Goal: Task Accomplishment & Management: Manage account settings

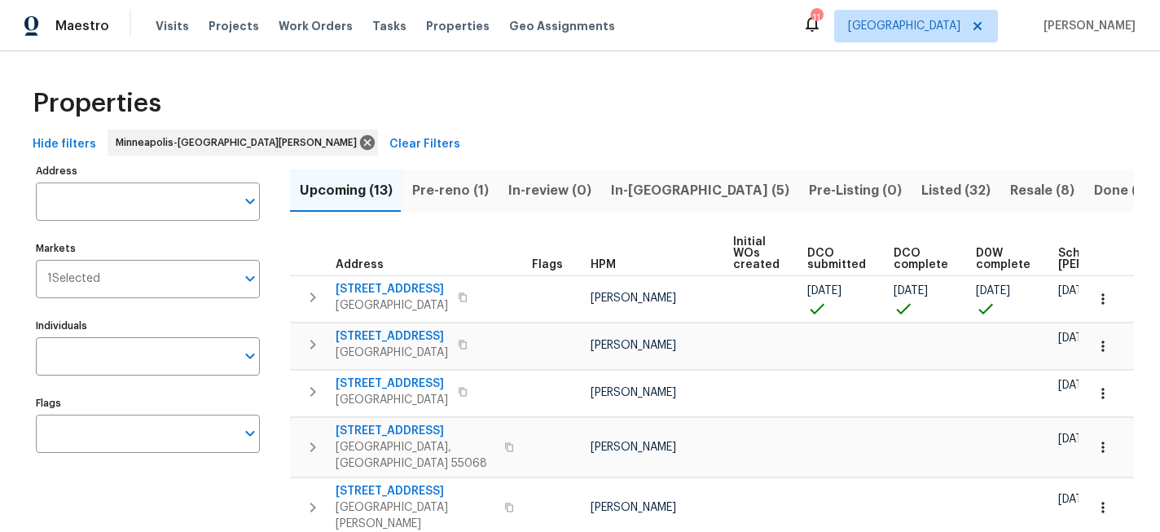
scroll to position [0, 211]
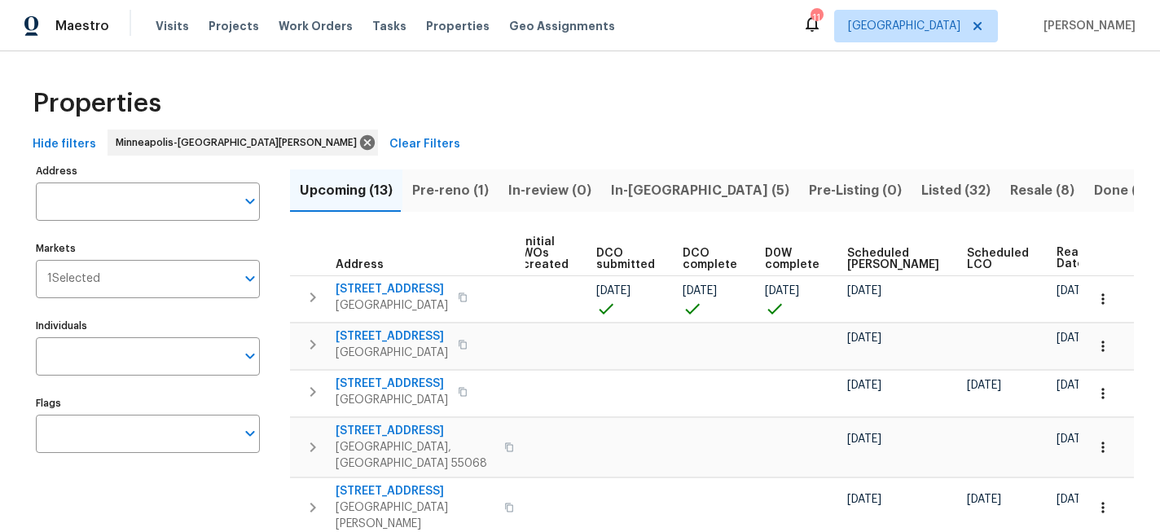
click at [227, 16] on div "Visits Projects Work Orders Tasks Properties Geo Assignments" at bounding box center [395, 26] width 479 height 33
click at [227, 18] on span "Projects" at bounding box center [234, 26] width 51 height 16
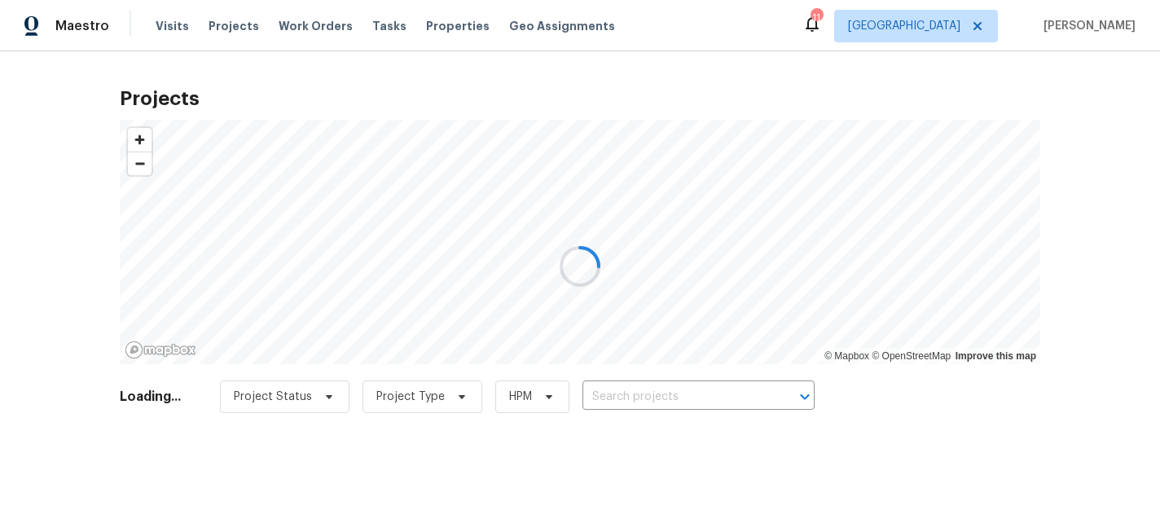
click at [677, 403] on div at bounding box center [580, 266] width 1160 height 532
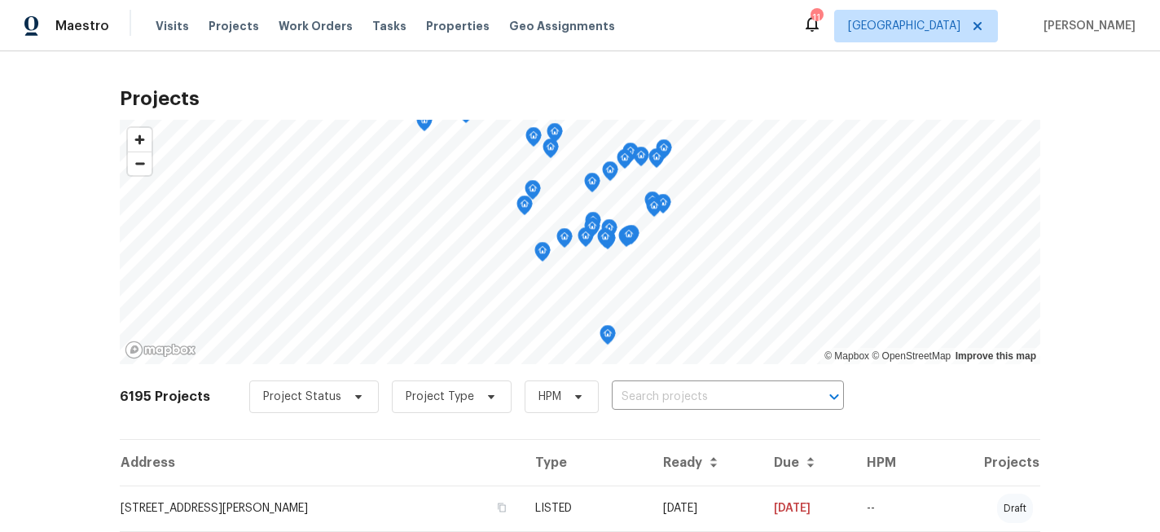
click at [670, 397] on input "text" at bounding box center [705, 396] width 187 height 25
type input "137 ph"
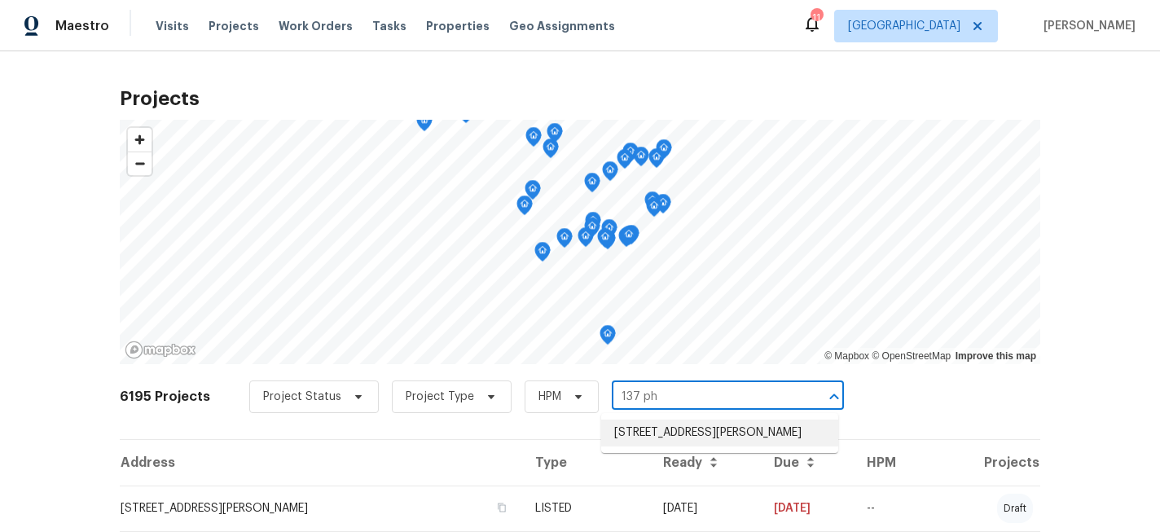
click at [683, 437] on li "[STREET_ADDRESS][PERSON_NAME]" at bounding box center [719, 432] width 237 height 27
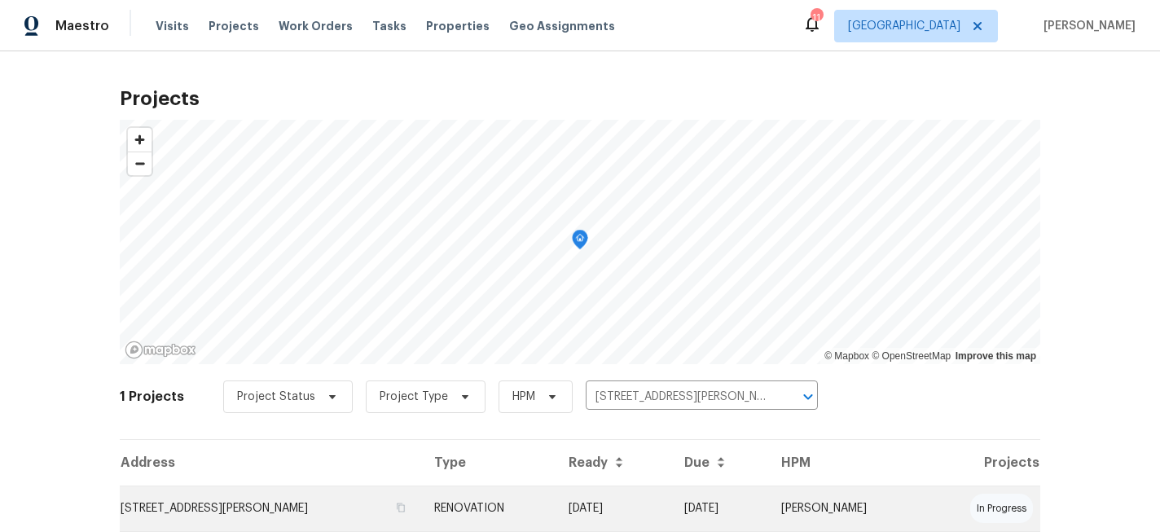
click at [243, 503] on td "[STREET_ADDRESS][PERSON_NAME]" at bounding box center [270, 508] width 301 height 46
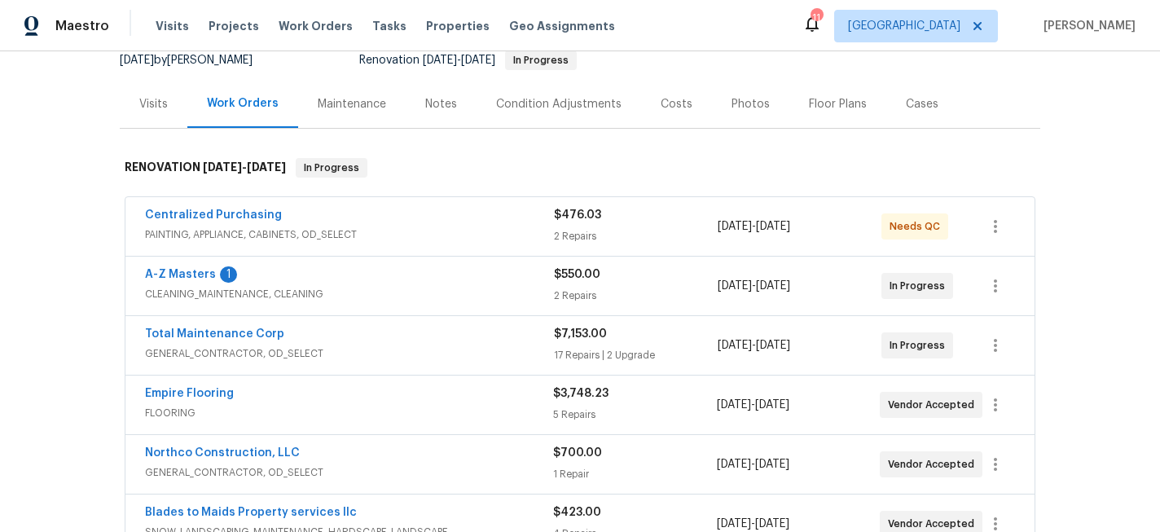
scroll to position [187, 0]
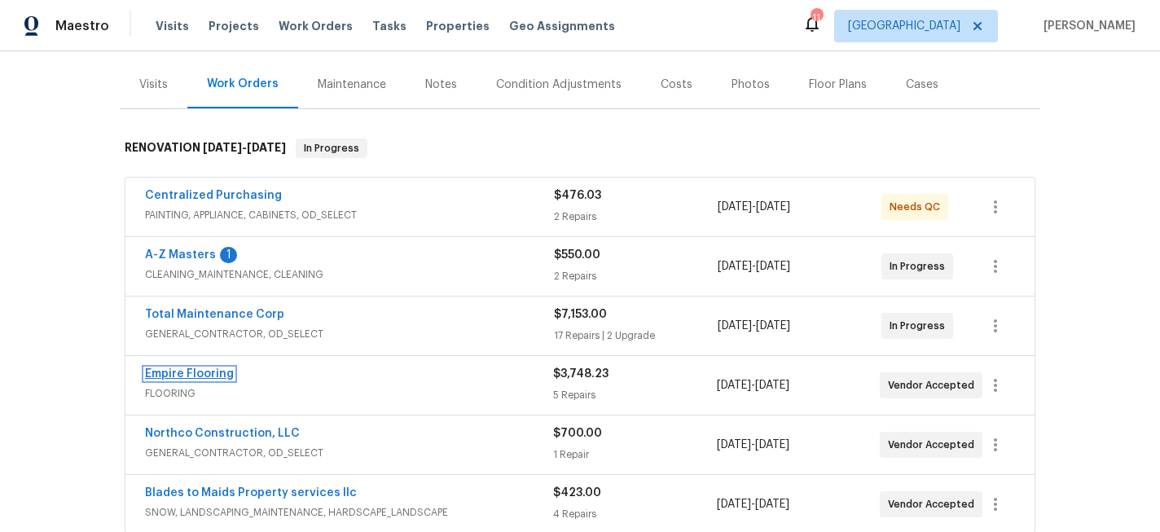
click at [204, 377] on link "Empire Flooring" at bounding box center [189, 373] width 89 height 11
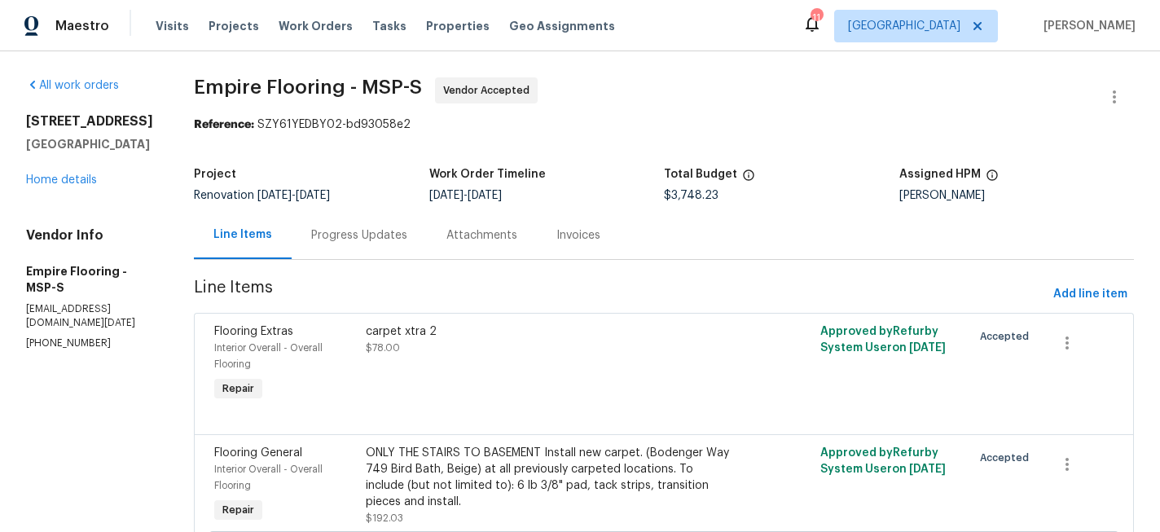
click at [393, 239] on div "Progress Updates" at bounding box center [359, 235] width 96 height 16
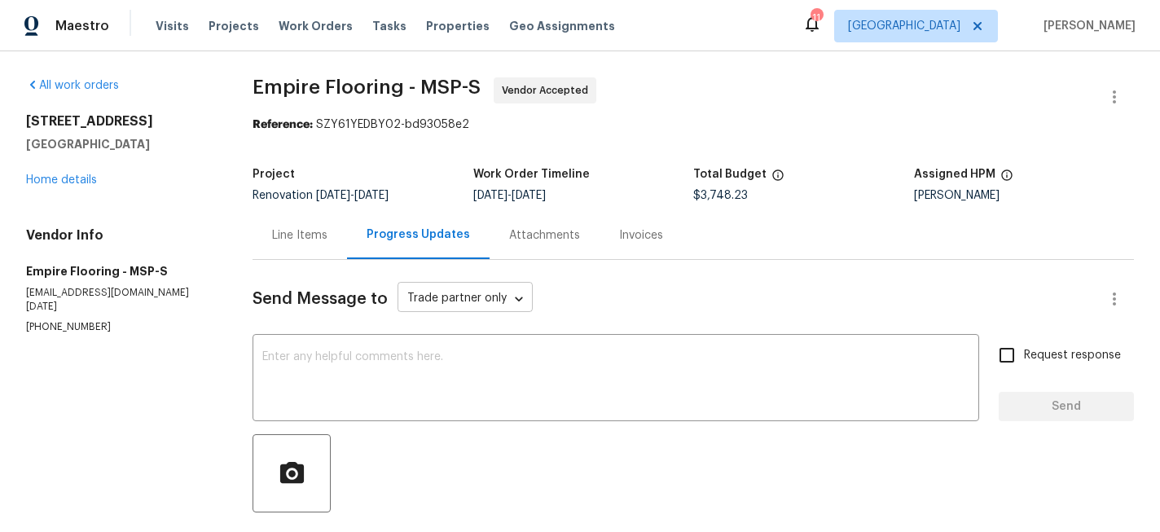
scroll to position [14, 0]
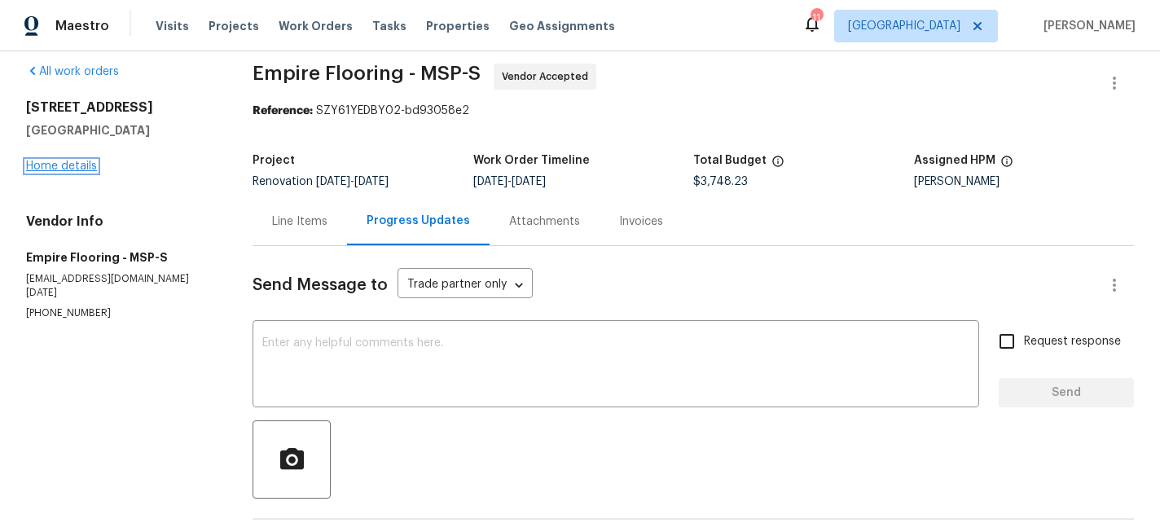
click at [59, 162] on link "Home details" at bounding box center [61, 165] width 71 height 11
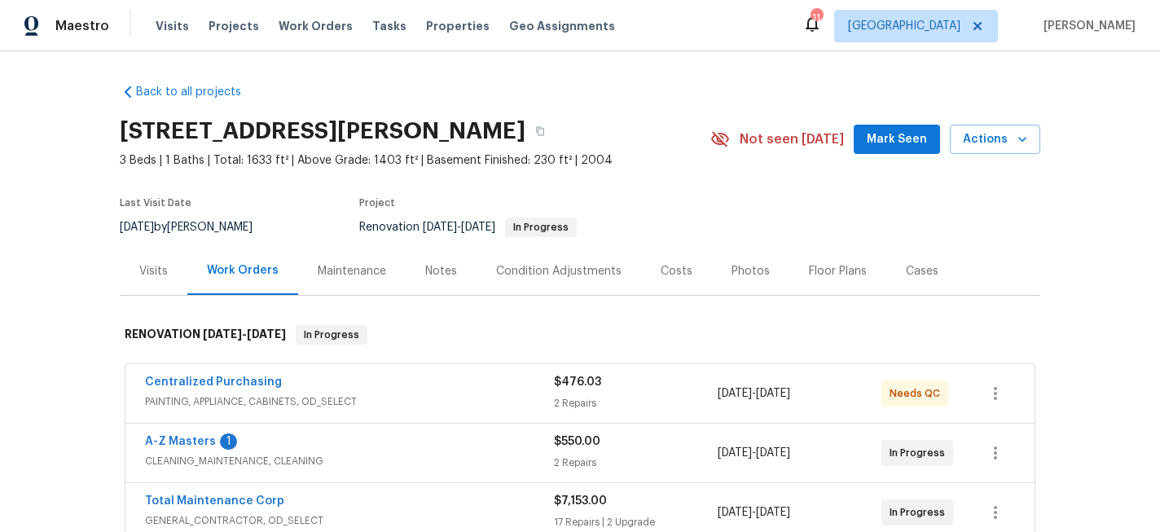
click at [446, 272] on div "Notes" at bounding box center [441, 271] width 32 height 16
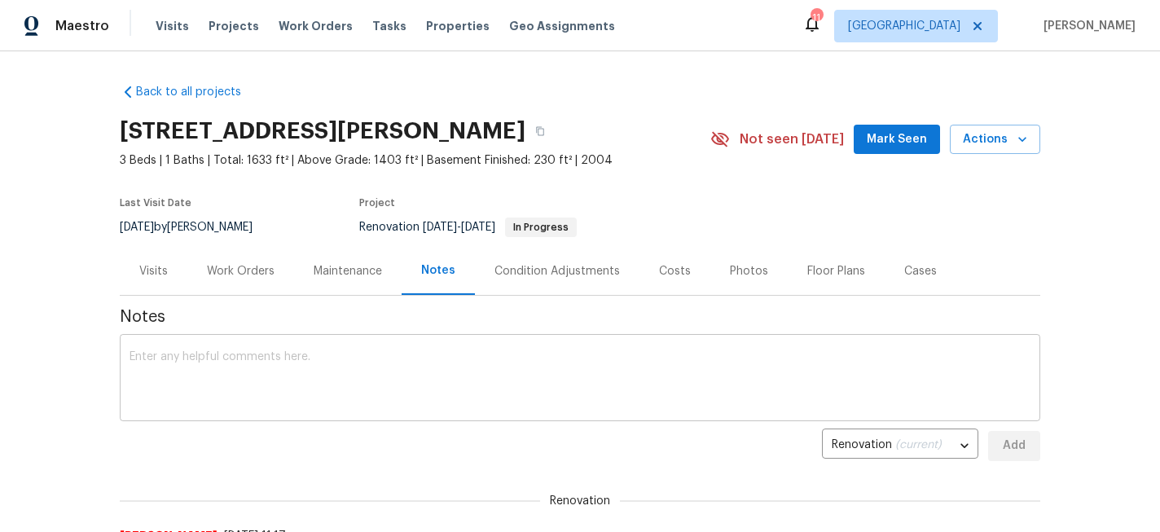
click at [411, 364] on textarea at bounding box center [580, 379] width 901 height 57
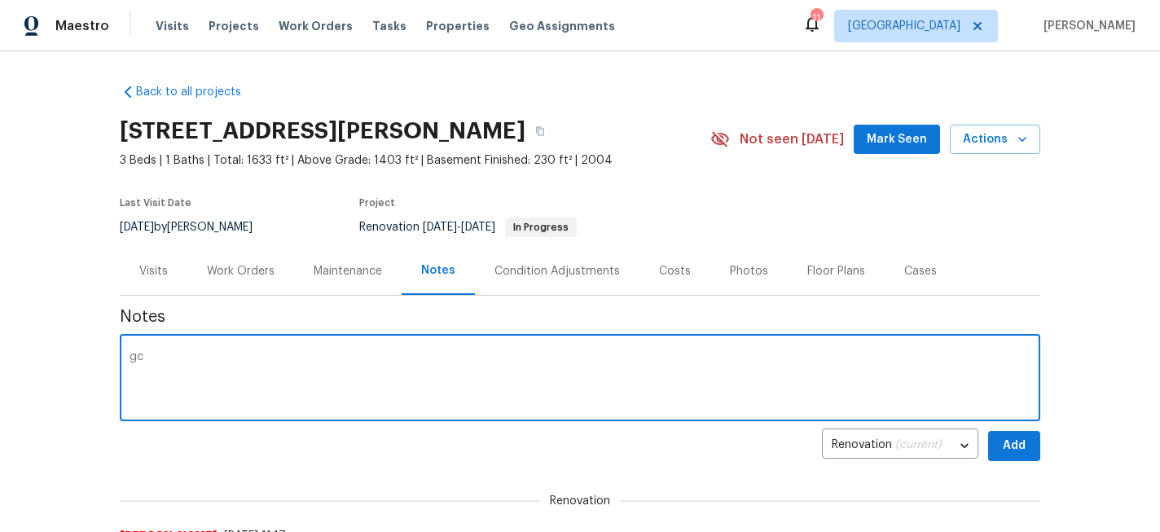
type textarea "g"
type textarea "good gc progress, expecting interior most items done [DATE] and on schedule for…"
click at [1040, 448] on div "Back to all projects [STREET_ADDRESS][PERSON_NAME] 3 Beds | 1 Baths | Total: 16…" at bounding box center [580, 291] width 1160 height 481
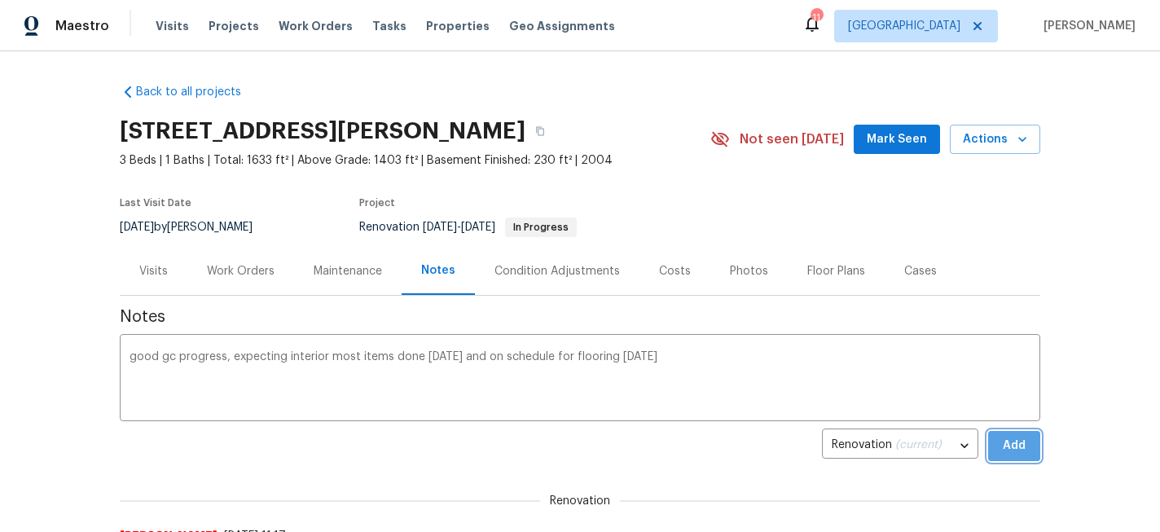
click at [1035, 449] on button "Add" at bounding box center [1014, 446] width 52 height 30
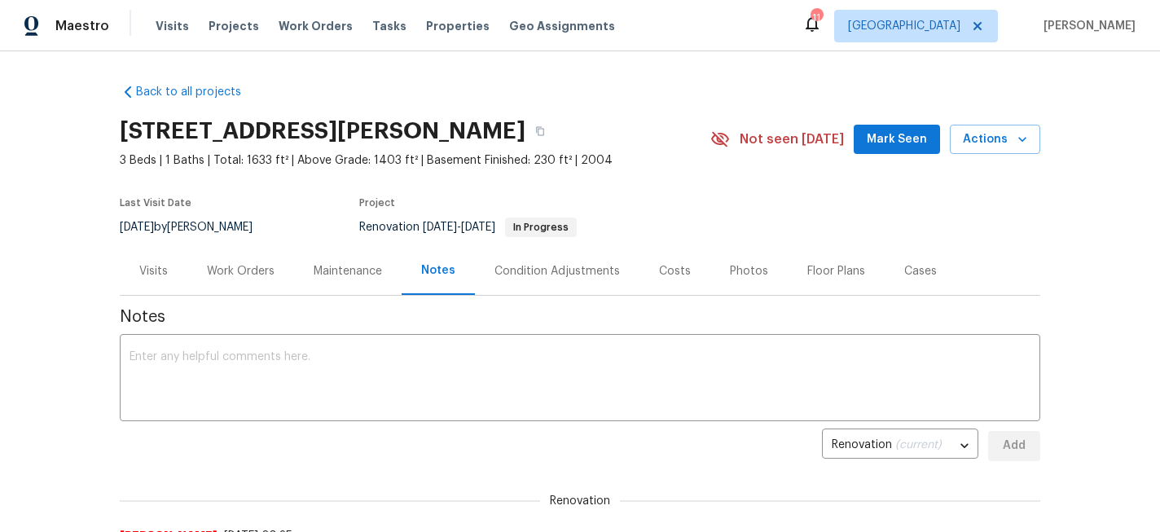
click at [240, 269] on div "Work Orders" at bounding box center [241, 271] width 68 height 16
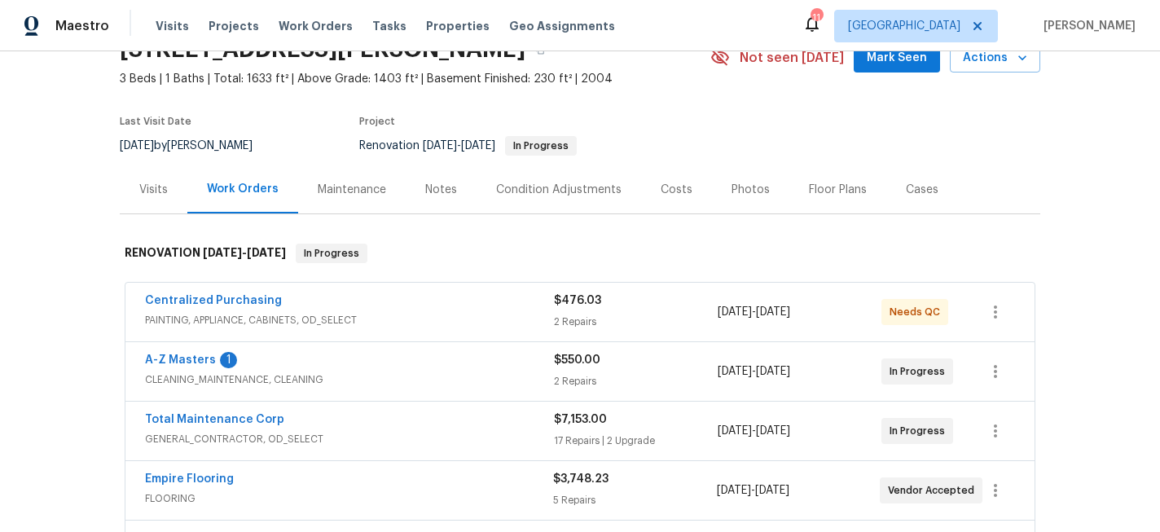
scroll to position [52, 0]
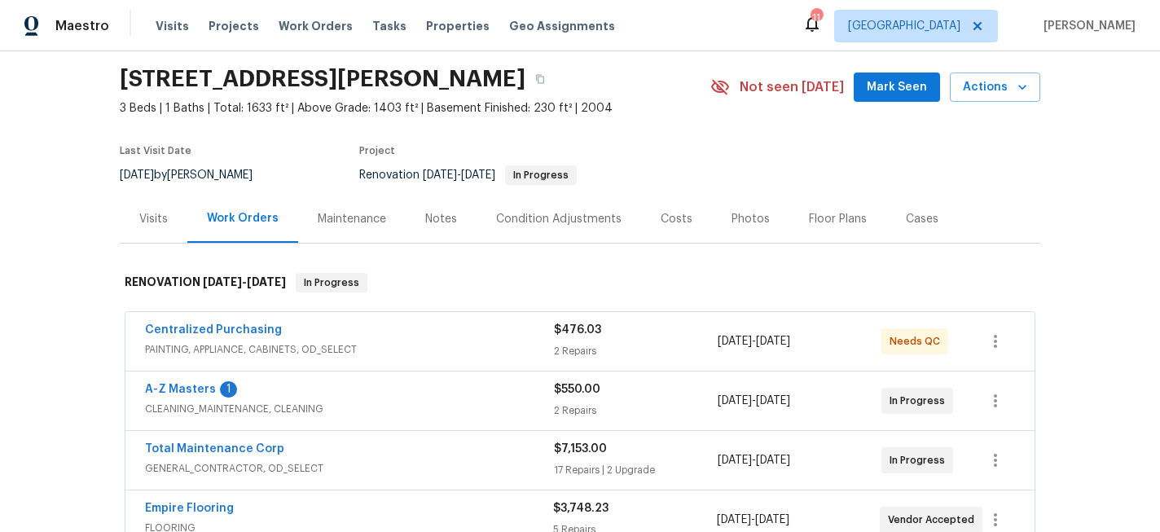
click at [446, 217] on div "Notes" at bounding box center [441, 219] width 32 height 16
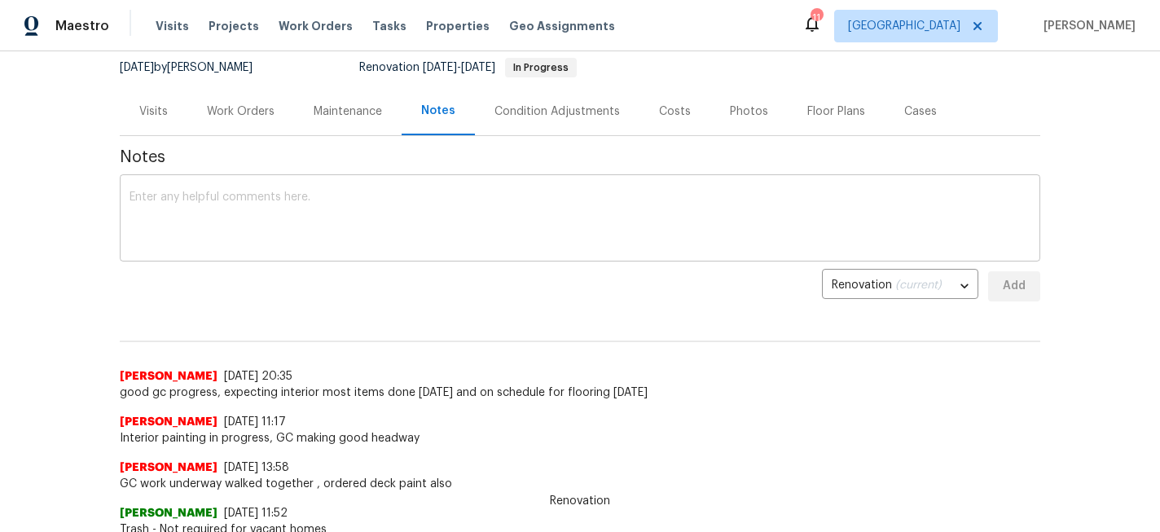
scroll to position [171, 0]
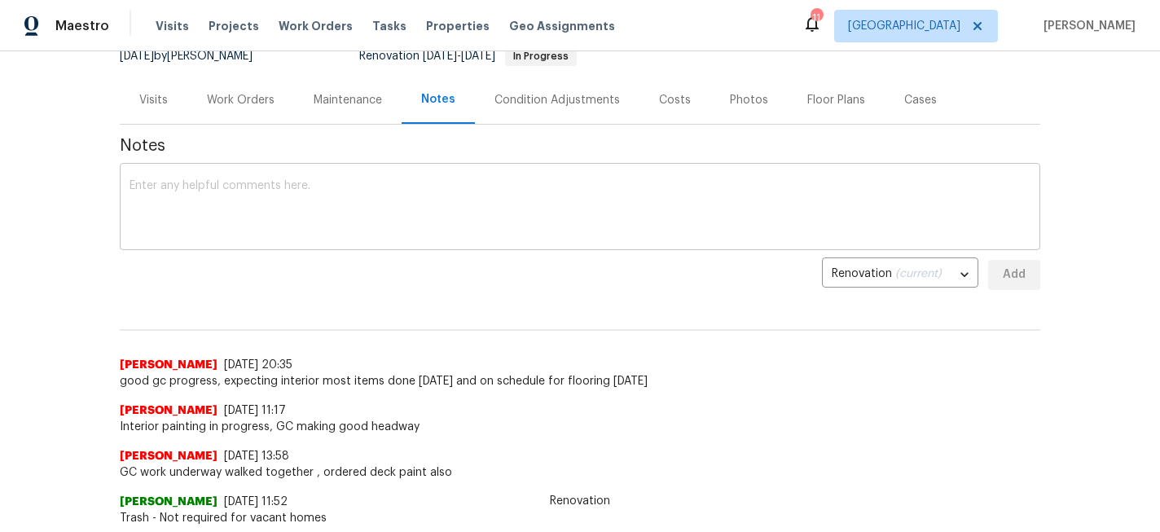
click at [310, 209] on textarea at bounding box center [580, 208] width 901 height 57
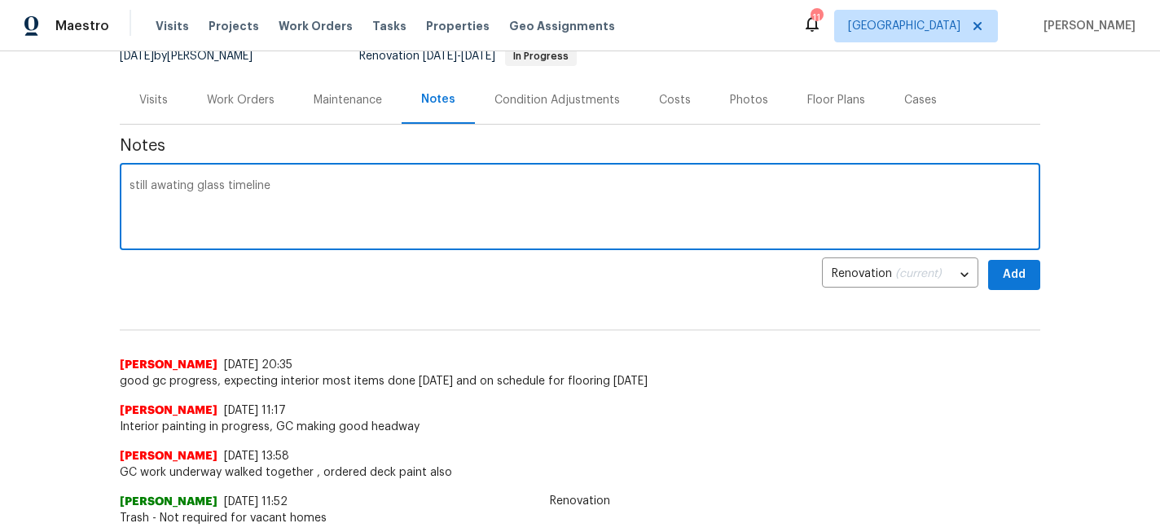
click at [191, 186] on textarea "still awating glass timeline" at bounding box center [580, 208] width 901 height 57
click at [329, 191] on textarea "still awaiting glass timeline" at bounding box center [580, 208] width 901 height 57
type textarea "still awaiting glass timeline from vendor, may push a few days due to"
click at [1002, 284] on span "Add" at bounding box center [1014, 275] width 26 height 20
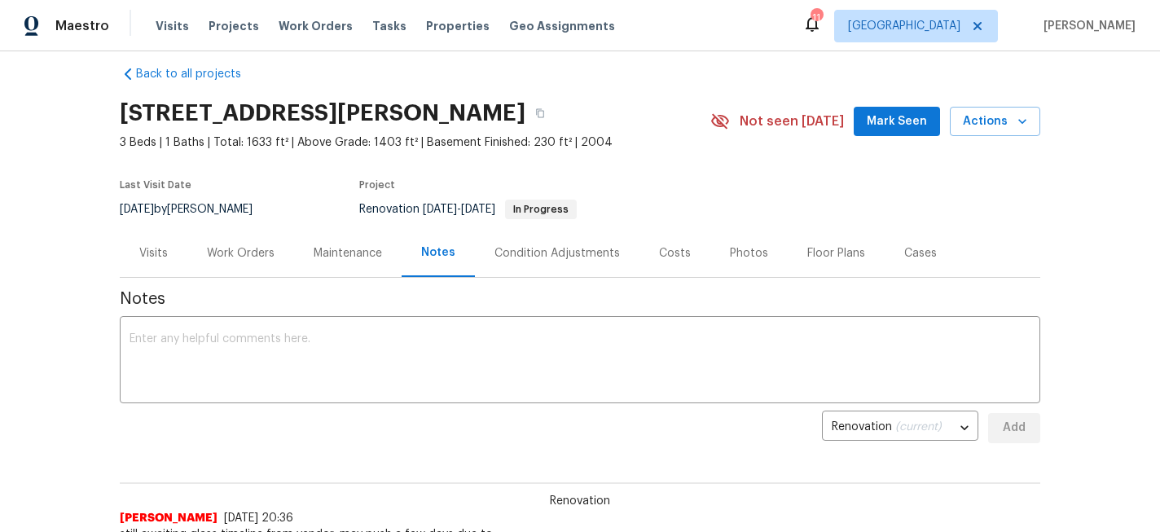
scroll to position [14, 0]
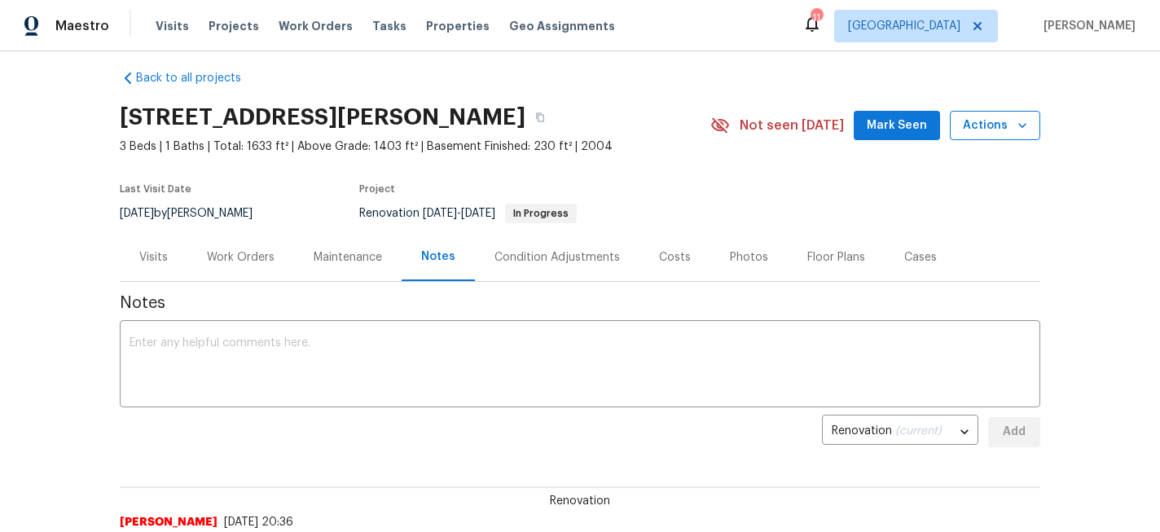
click at [1009, 136] on button "Actions" at bounding box center [995, 126] width 90 height 30
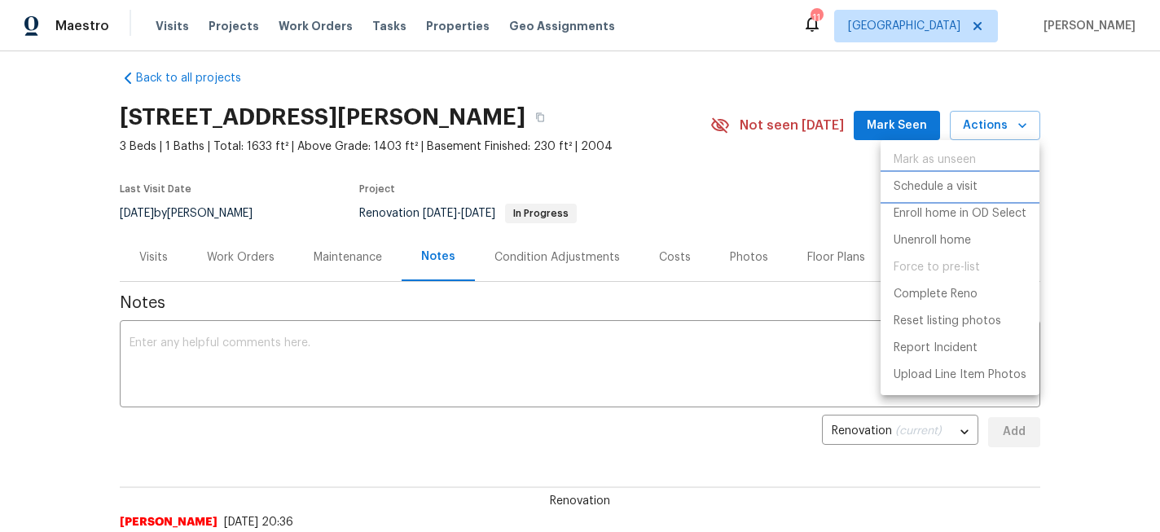
click at [943, 194] on p "Schedule a visit" at bounding box center [936, 186] width 84 height 17
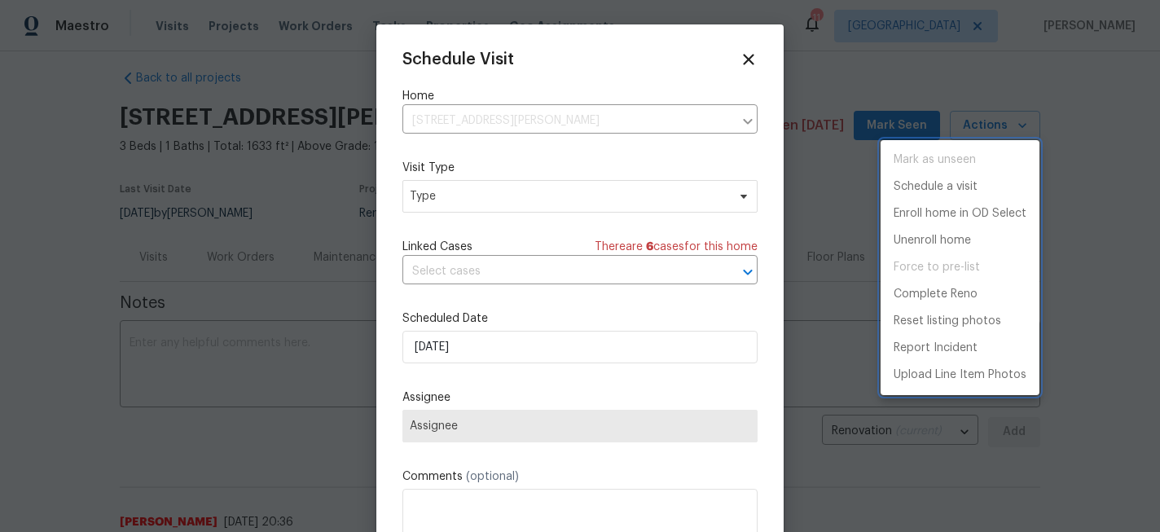
click at [493, 202] on div at bounding box center [580, 266] width 1160 height 532
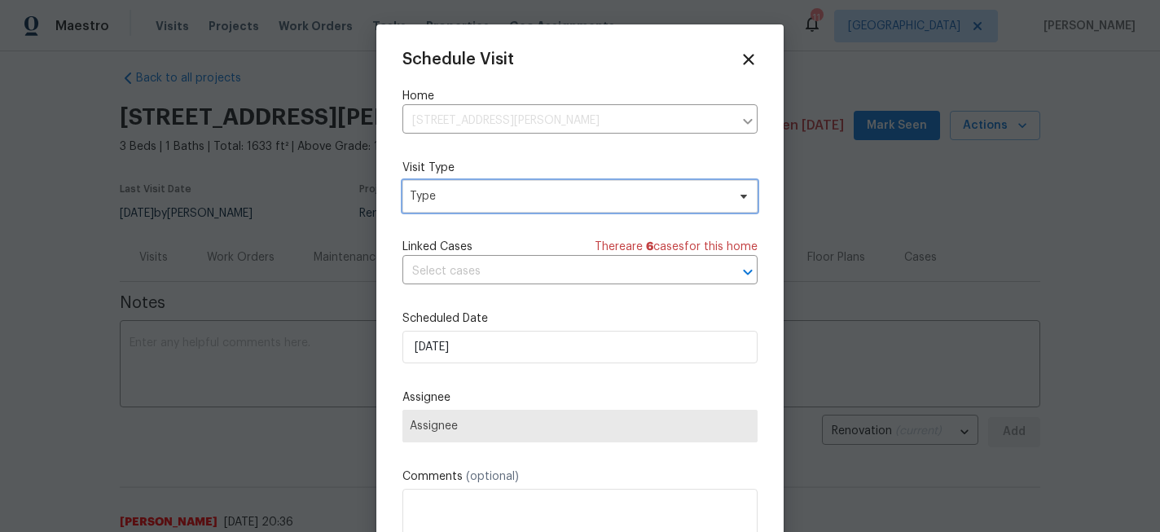
click at [493, 202] on span "Type" at bounding box center [568, 196] width 317 height 16
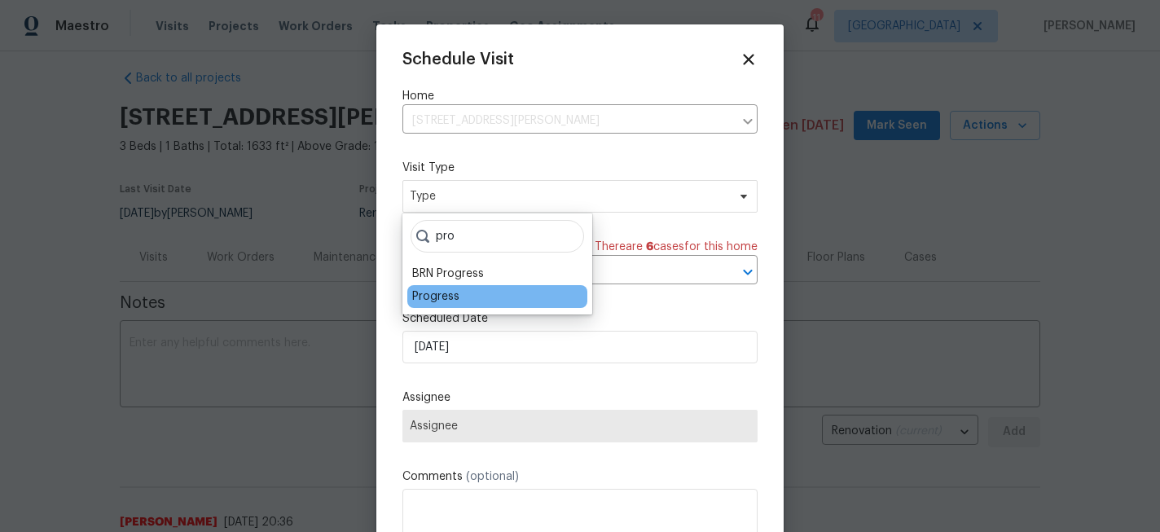
type input "pro"
click at [439, 294] on div "Progress" at bounding box center [435, 296] width 47 height 16
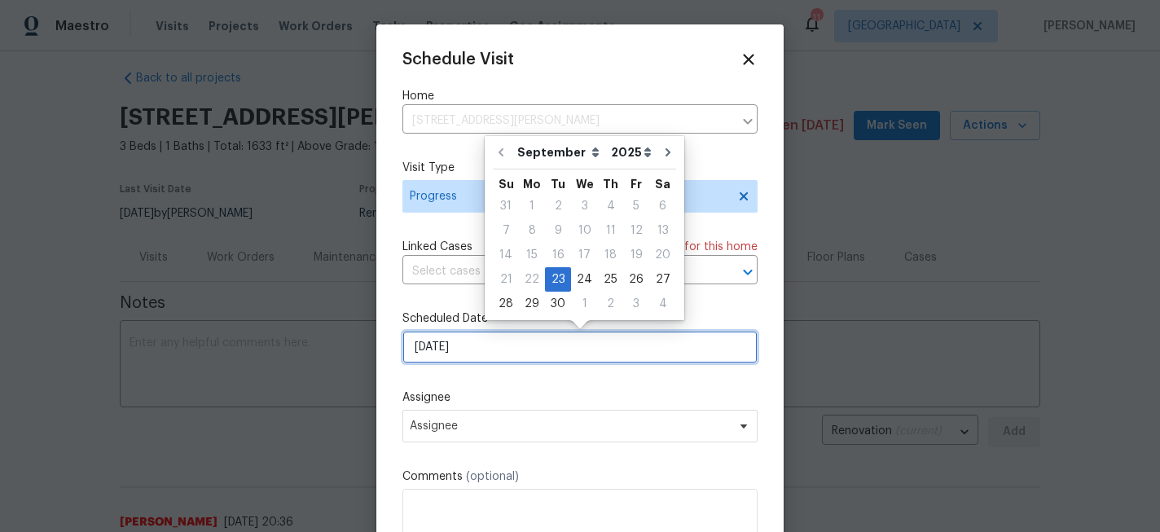
click at [501, 354] on input "[DATE]" at bounding box center [579, 347] width 355 height 33
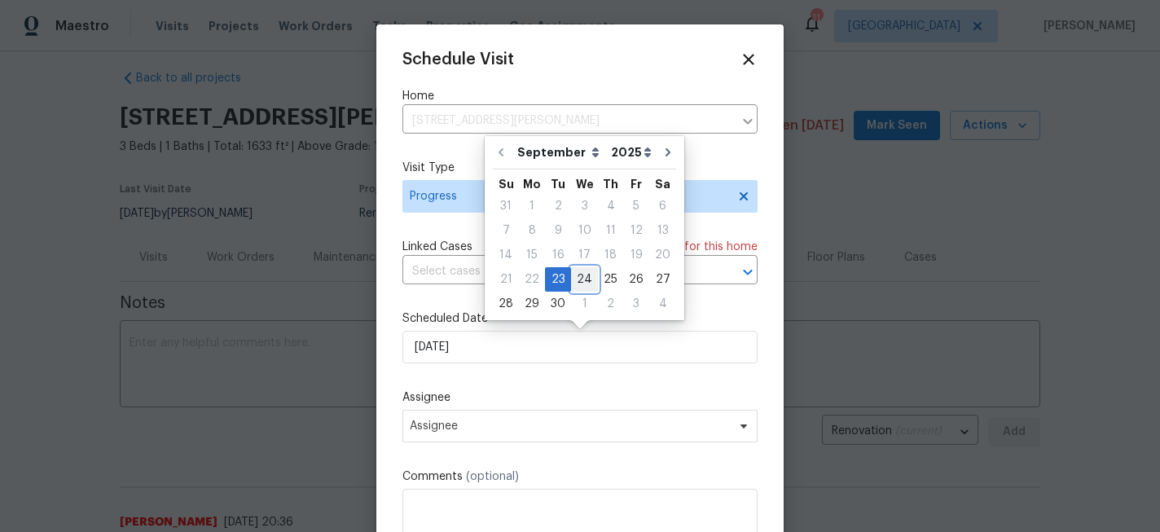
click at [577, 275] on div "24" at bounding box center [584, 279] width 27 height 23
type input "[DATE]"
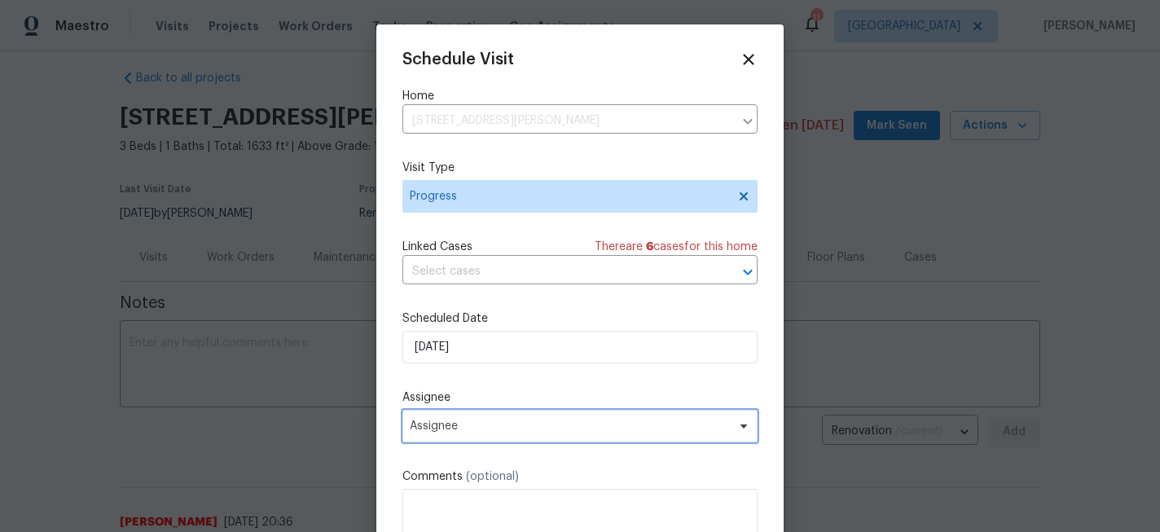
click at [482, 435] on span "Assignee" at bounding box center [579, 426] width 355 height 33
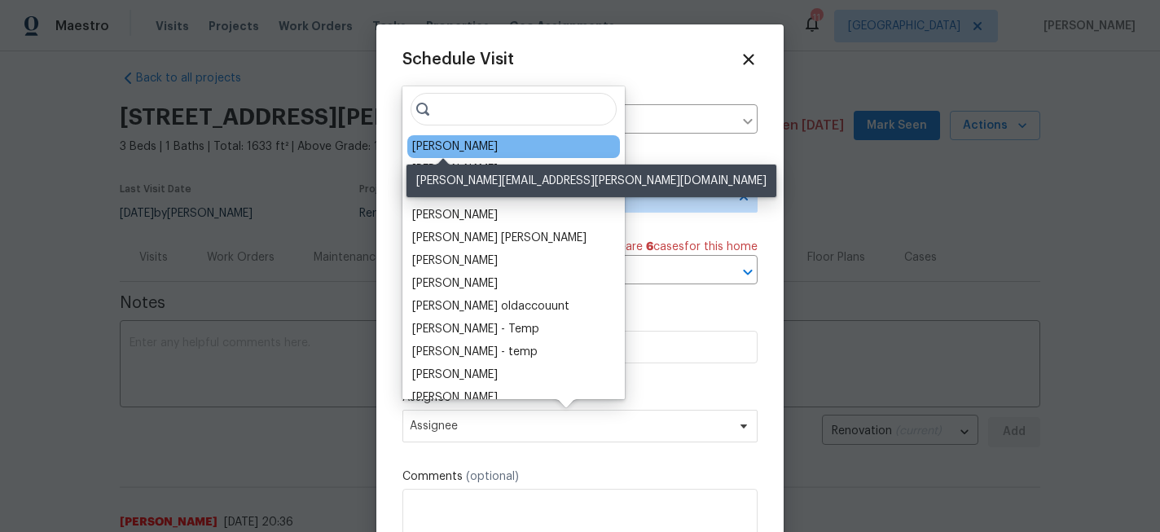
click at [456, 143] on div "[PERSON_NAME]" at bounding box center [455, 146] width 86 height 16
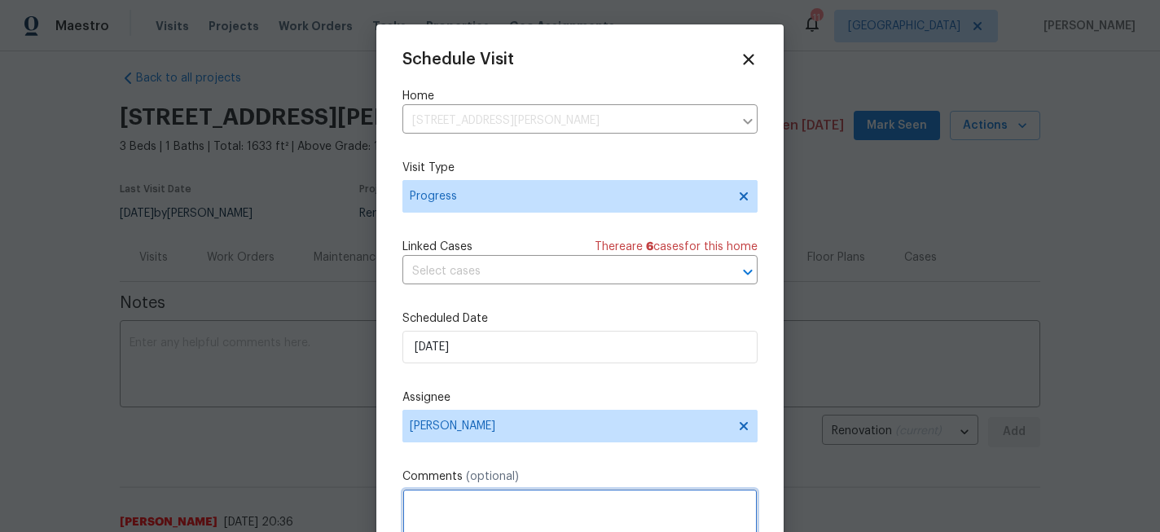
click at [458, 514] on textarea at bounding box center [579, 521] width 355 height 65
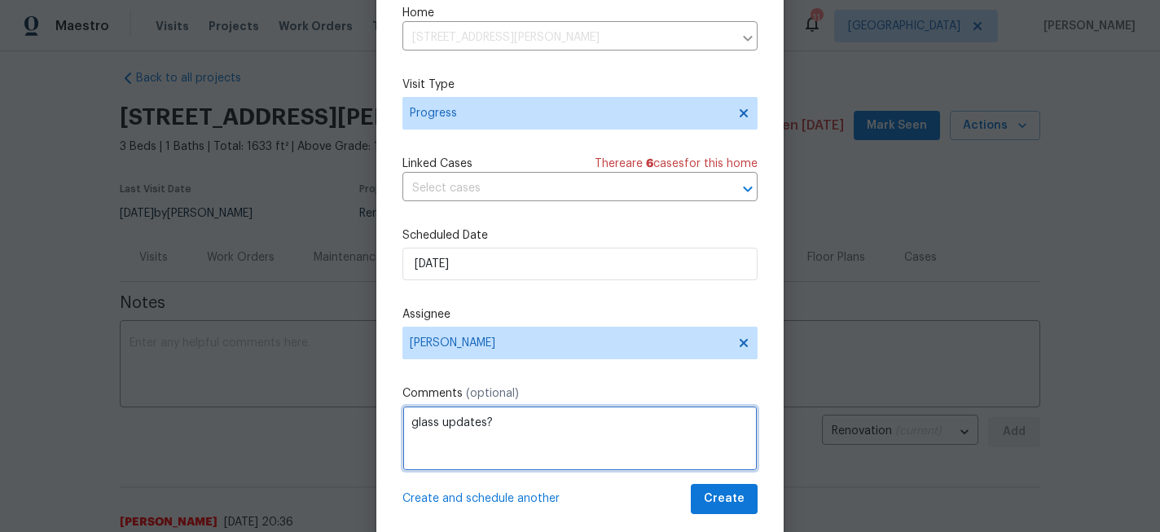
scroll to position [63, 0]
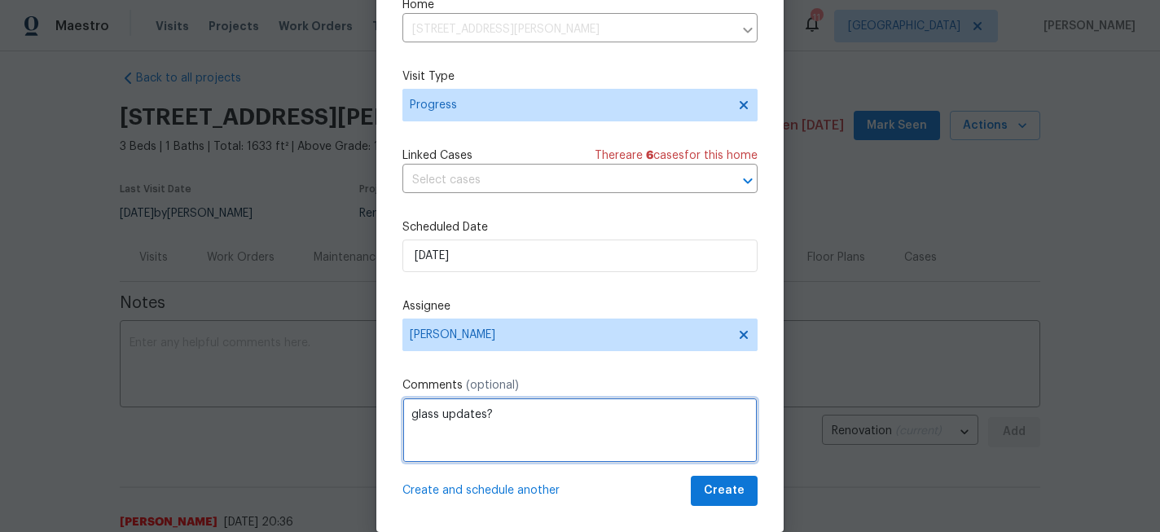
type textarea "glass updates?"
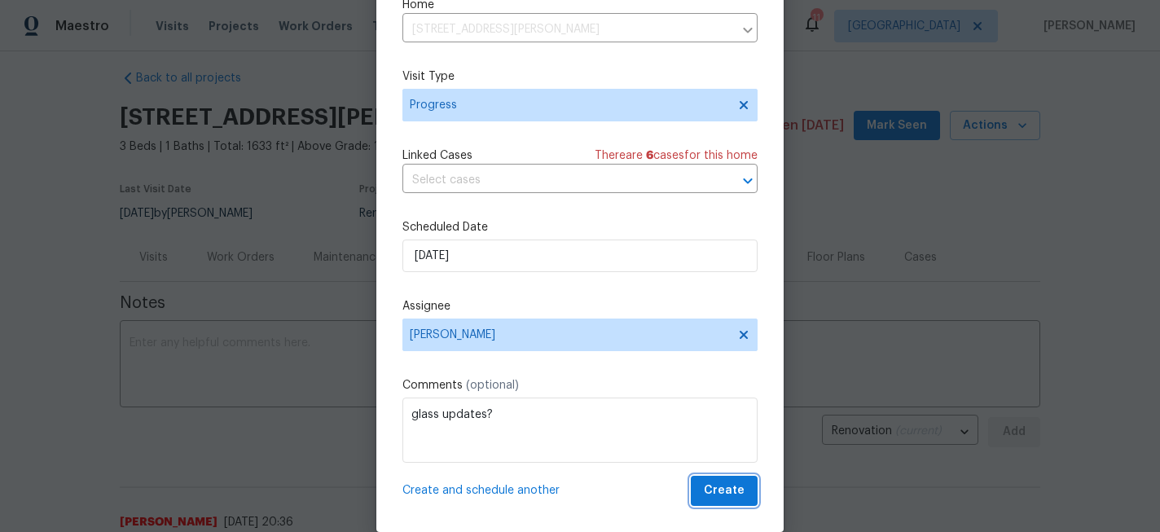
click at [722, 503] on button "Create" at bounding box center [724, 491] width 67 height 30
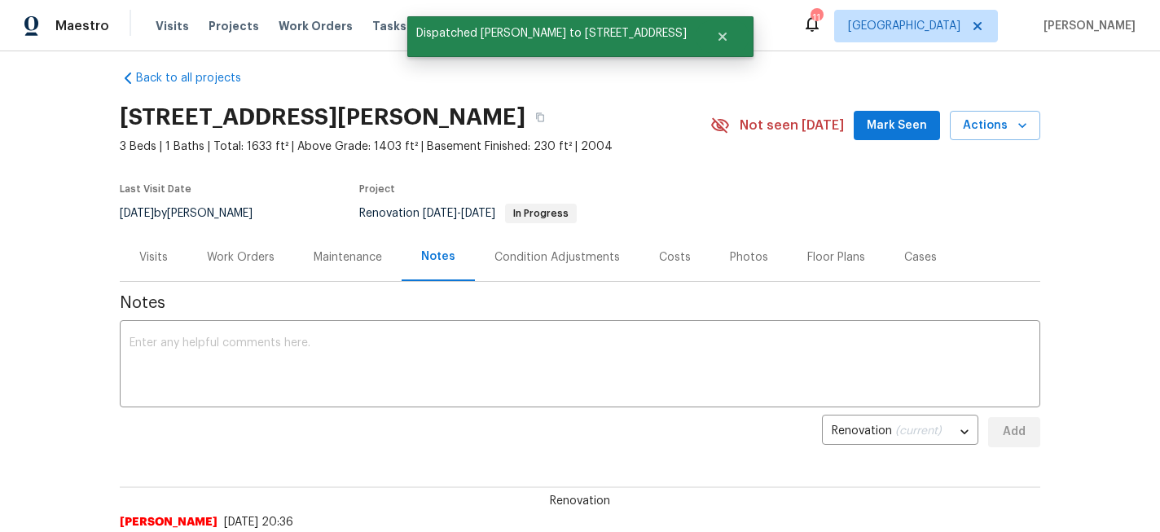
scroll to position [0, 0]
